Goal: Transaction & Acquisition: Purchase product/service

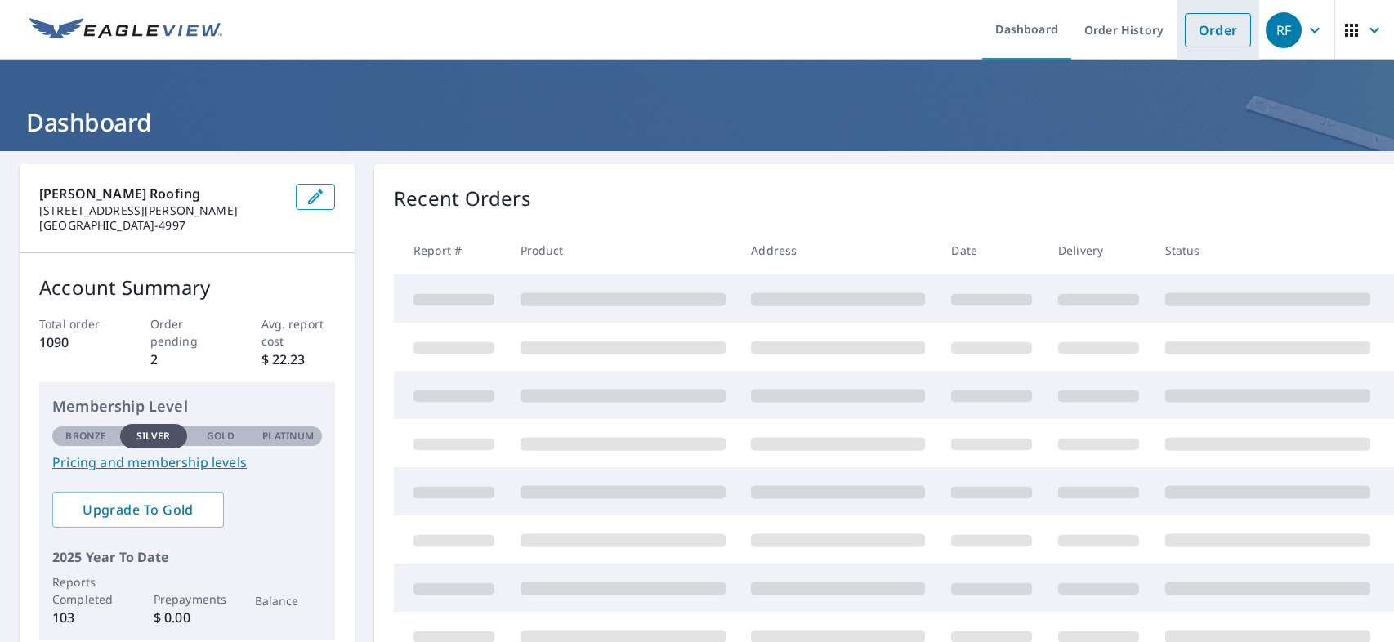
click at [1216, 26] on link "Order" at bounding box center [1218, 30] width 66 height 34
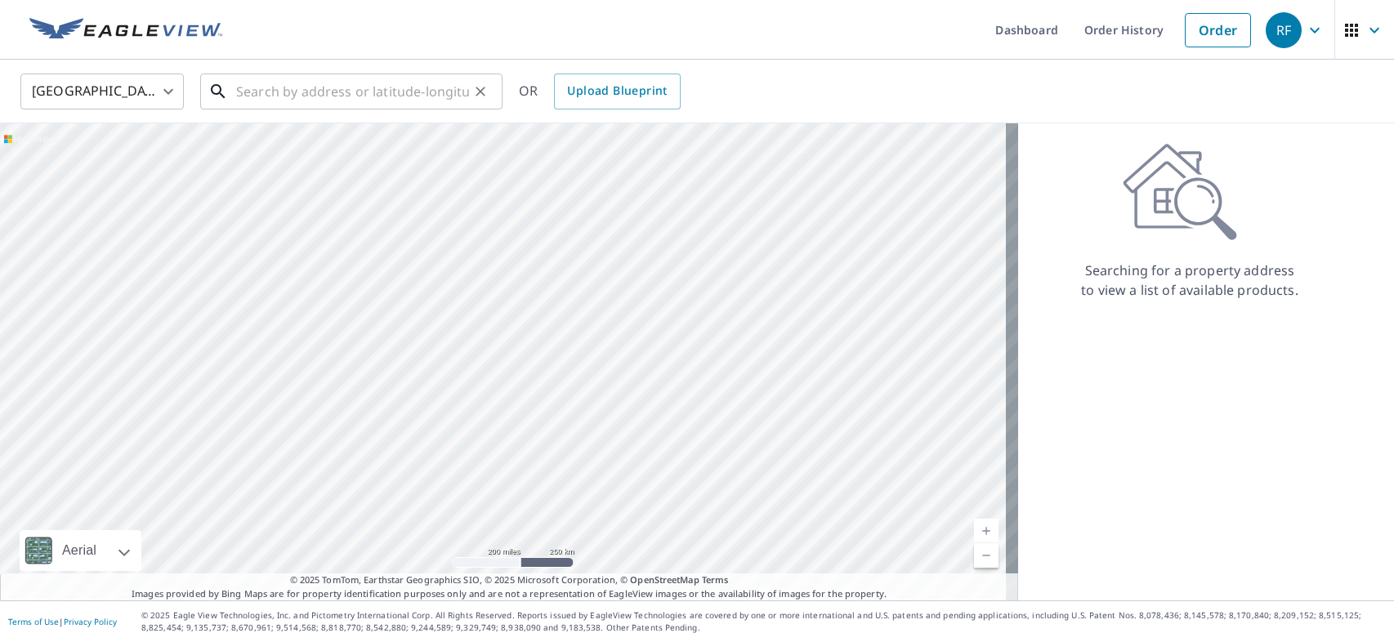
click at [253, 99] on input "text" at bounding box center [352, 92] width 233 height 46
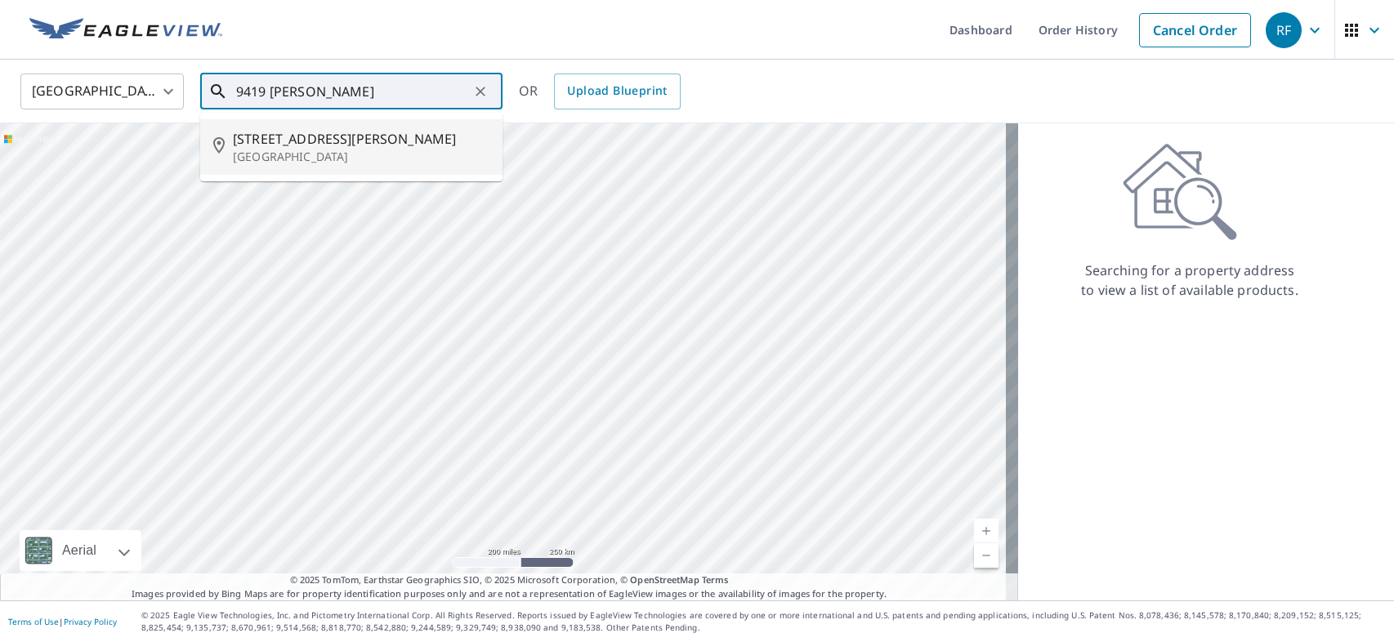
click at [266, 143] on span "[STREET_ADDRESS][PERSON_NAME]" at bounding box center [361, 139] width 257 height 20
type input "[STREET_ADDRESS][PERSON_NAME]"
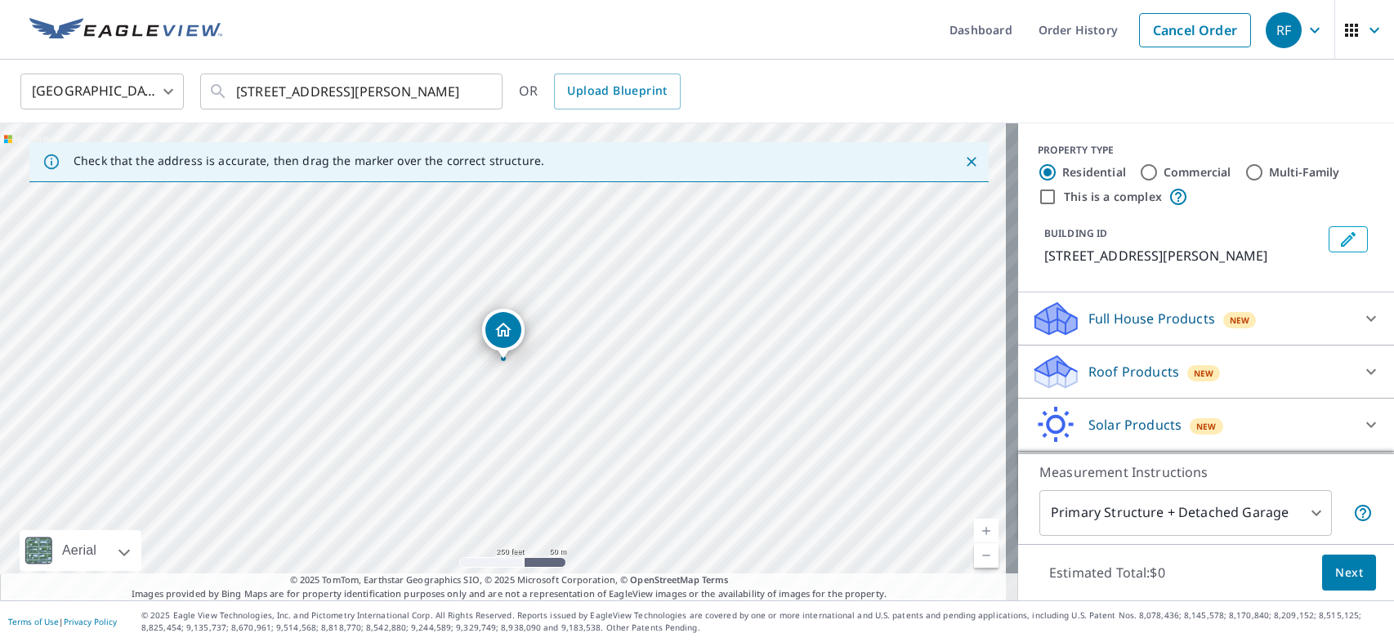
click at [1157, 369] on p "Roof Products" at bounding box center [1134, 372] width 91 height 20
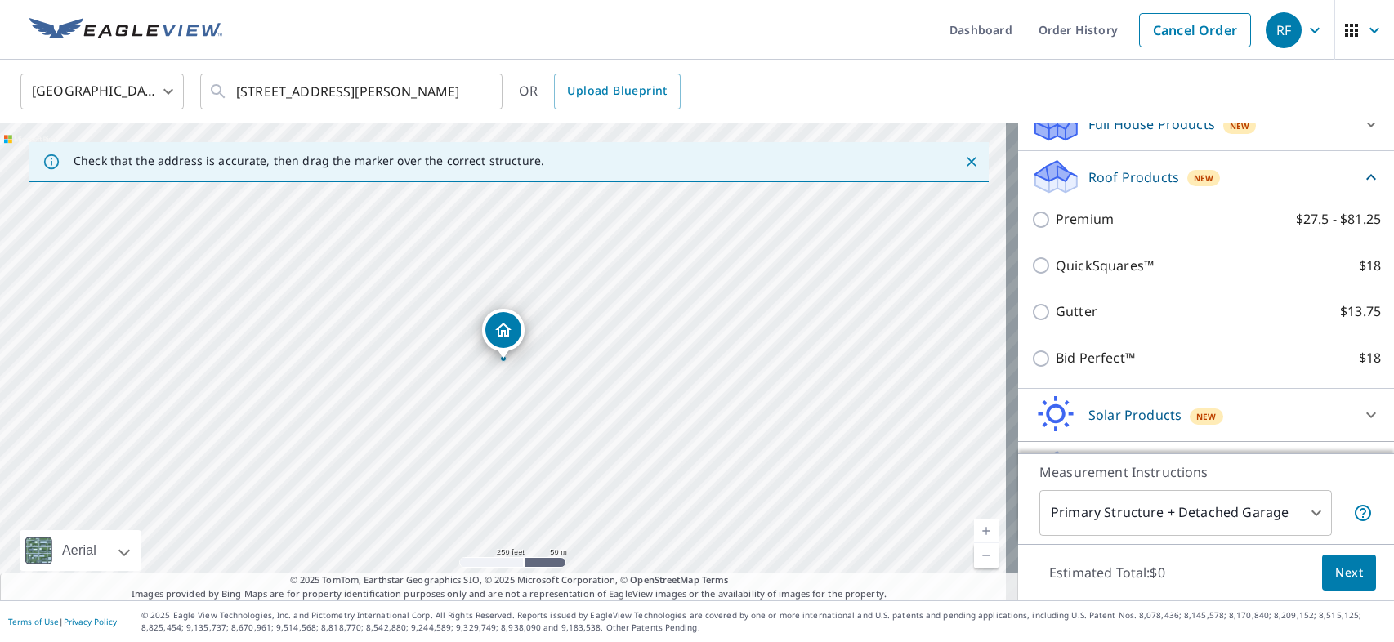
scroll to position [212, 0]
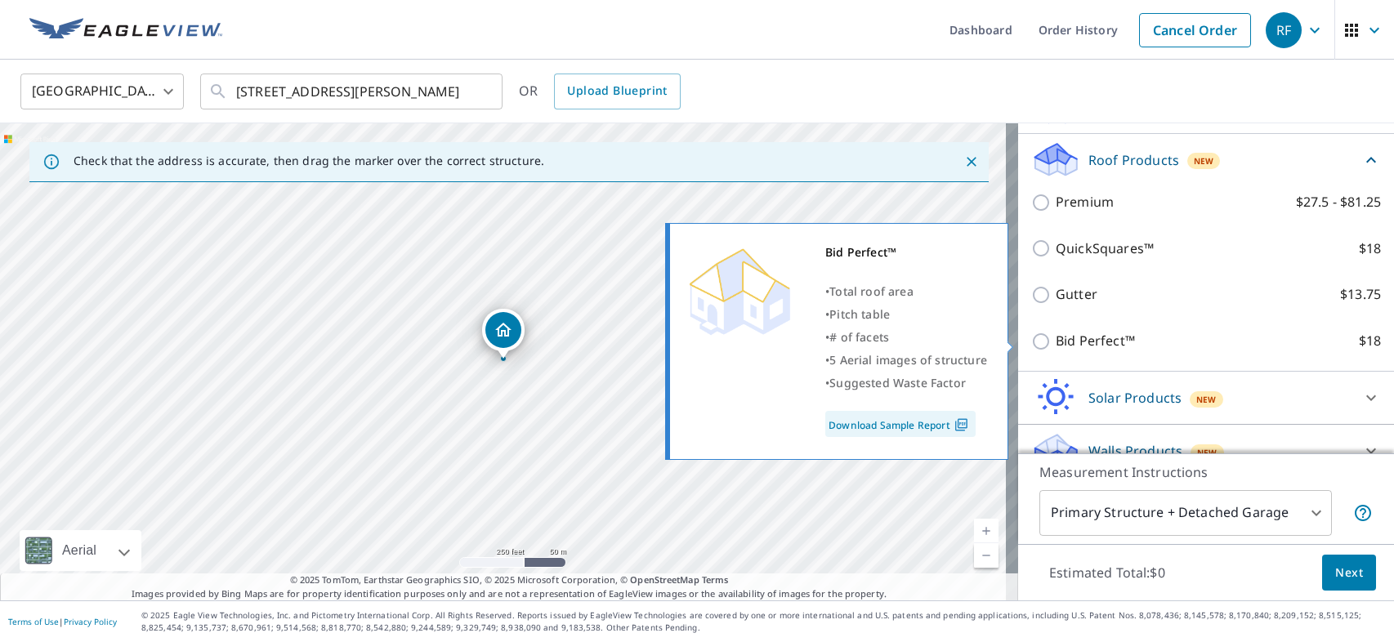
click at [1031, 338] on input "Bid Perfect™ $18" at bounding box center [1043, 342] width 25 height 20
checkbox input "true"
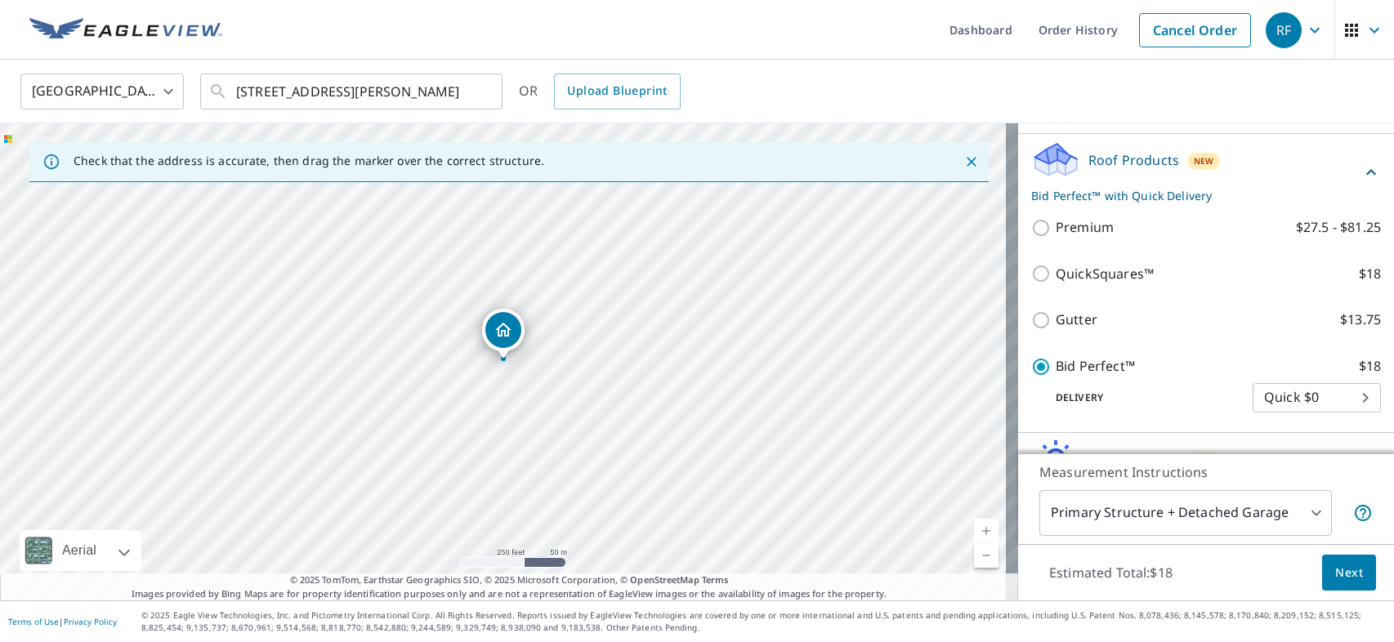
click at [1335, 579] on span "Next" at bounding box center [1349, 573] width 28 height 20
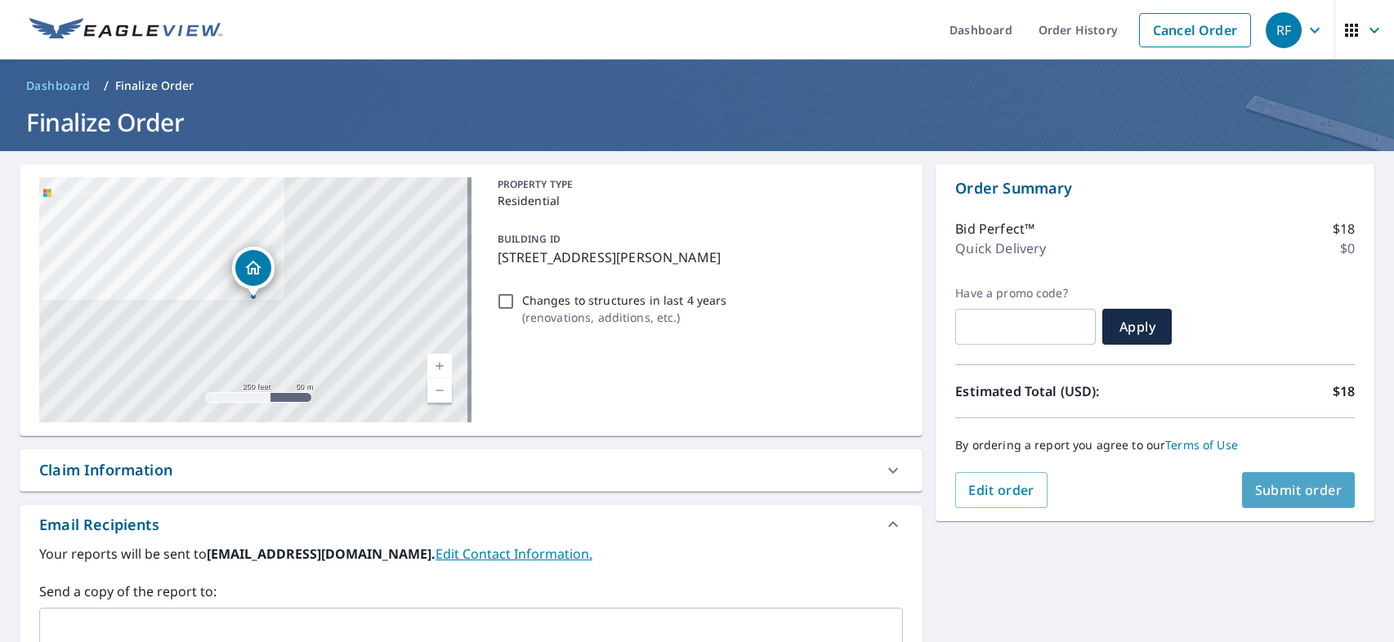
click at [1269, 494] on span "Submit order" at bounding box center [1298, 490] width 87 height 18
